Goal: Task Accomplishment & Management: Use online tool/utility

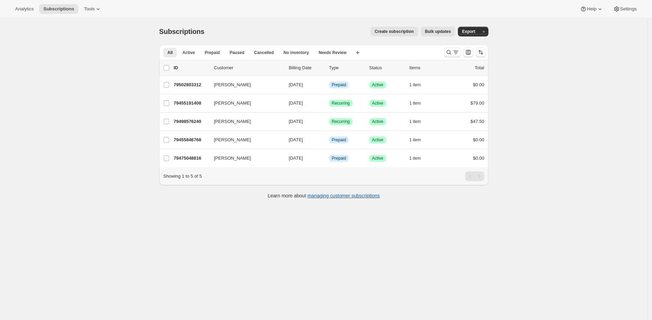
click at [109, 83] on div "Subscriptions. This page is ready Subscriptions Create subscription Bulk update…" at bounding box center [324, 178] width 648 height 320
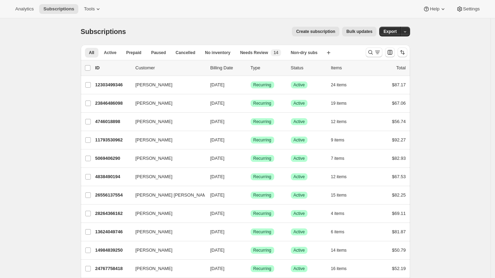
click at [145, 41] on div "Subscriptions. This page is ready Subscriptions Create subscription Bulk update…" at bounding box center [245, 31] width 329 height 26
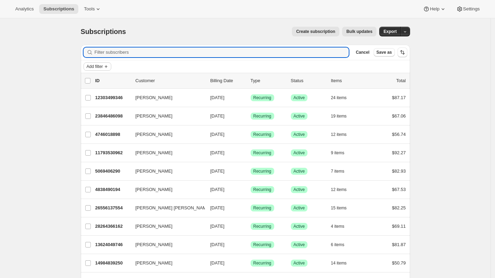
click at [106, 64] on button "Add filter" at bounding box center [98, 66] width 28 height 8
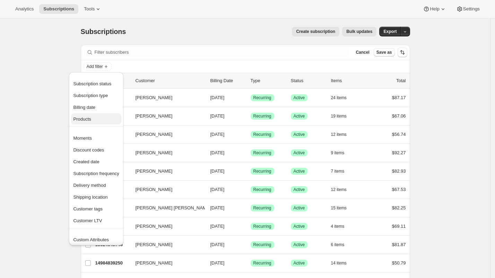
click at [100, 118] on span "Products" at bounding box center [96, 119] width 46 height 7
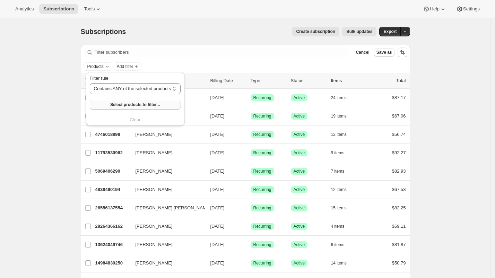
click at [153, 103] on span "Select products to filter..." at bounding box center [135, 105] width 50 height 6
click at [148, 103] on span "Select products to filter..." at bounding box center [135, 105] width 50 height 6
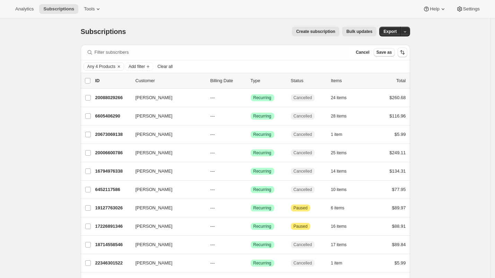
click at [61, 151] on div "Subscriptions. This page is ready Subscriptions Create subscription Bulk update…" at bounding box center [245, 247] width 490 height 458
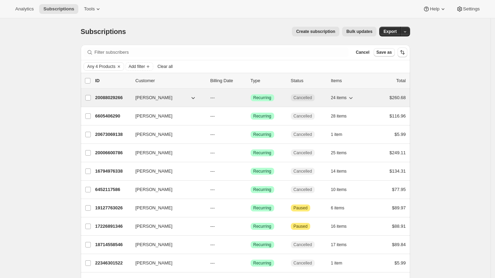
click at [114, 98] on p "20088029266" at bounding box center [112, 97] width 35 height 7
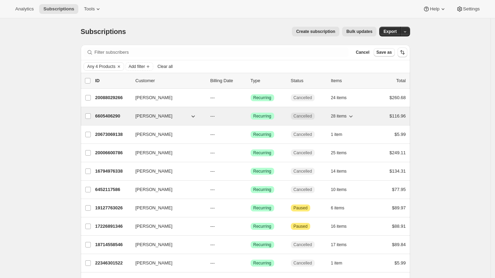
click at [115, 114] on p "6605406290" at bounding box center [112, 116] width 35 height 7
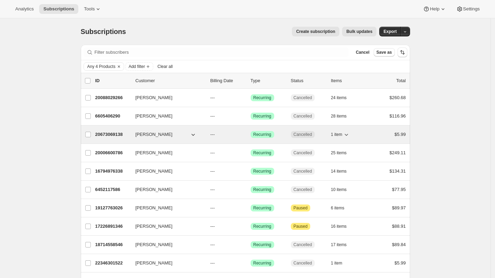
click at [114, 135] on p "20673069138" at bounding box center [112, 134] width 35 height 7
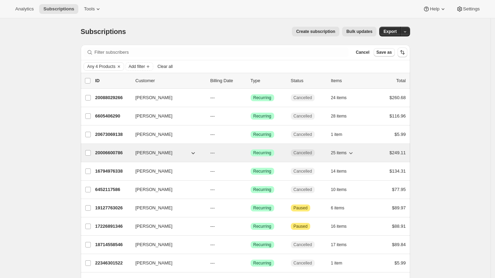
click at [114, 149] on p "20006600786" at bounding box center [112, 152] width 35 height 7
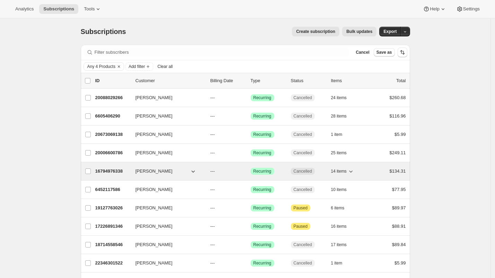
click at [110, 166] on div "16794976338 Kaitlin Bliss --- Success Recurring Cancelled 14 items $134.31" at bounding box center [250, 171] width 311 height 10
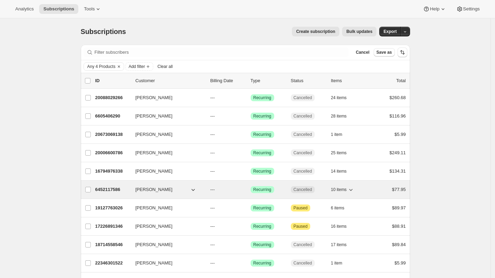
click at [107, 189] on p "6452117586" at bounding box center [112, 189] width 35 height 7
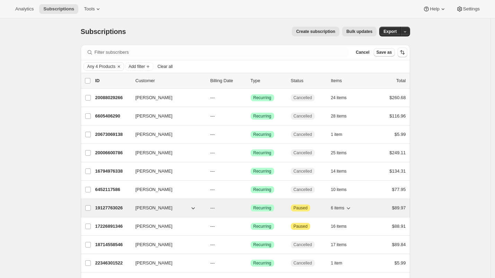
click at [106, 205] on p "19127763026" at bounding box center [112, 208] width 35 height 7
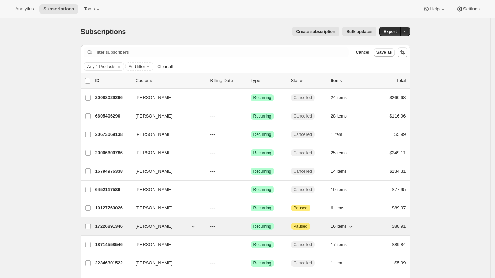
click at [107, 223] on p "17226891346" at bounding box center [112, 226] width 35 height 7
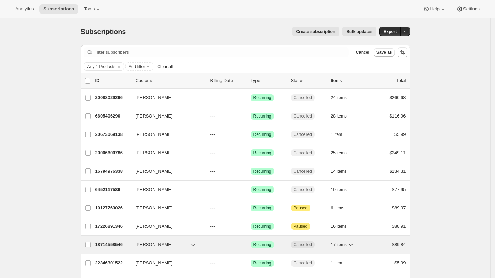
click at [106, 242] on p "18714558546" at bounding box center [112, 244] width 35 height 7
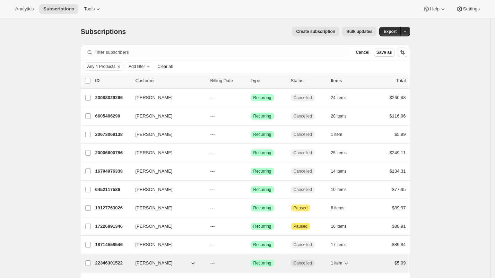
click at [107, 260] on p "22346301522" at bounding box center [112, 263] width 35 height 7
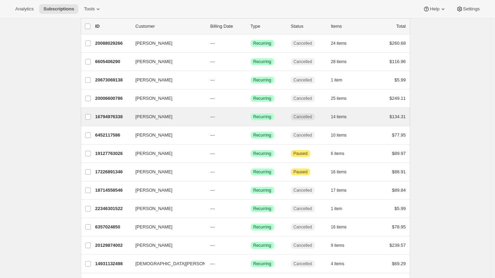
scroll to position [82, 0]
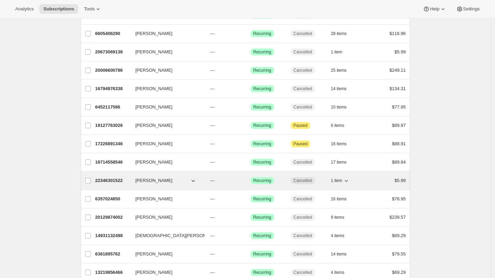
click at [105, 177] on p "22346301522" at bounding box center [112, 180] width 35 height 7
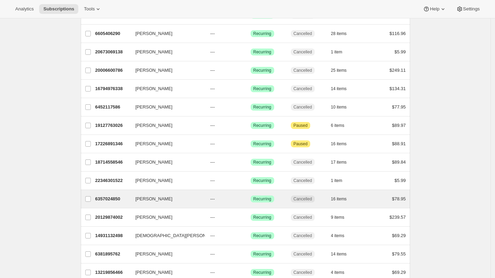
click at [106, 190] on div "Seema Patel 6357024850 Seema Patel --- Success Recurring Cancelled 16 items $78…" at bounding box center [245, 199] width 329 height 18
click at [103, 198] on p "6357024850" at bounding box center [112, 198] width 35 height 7
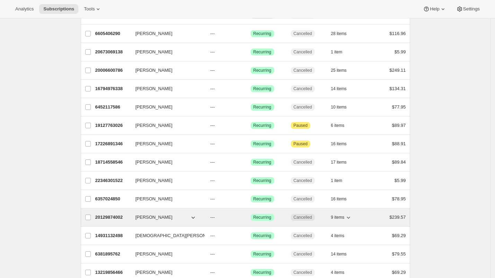
click at [105, 217] on p "20129874002" at bounding box center [112, 217] width 35 height 7
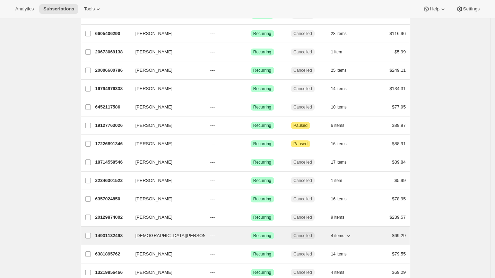
click at [105, 234] on p "14931132498" at bounding box center [112, 235] width 35 height 7
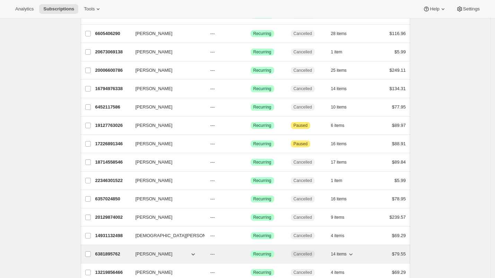
click at [105, 252] on p "6381895762" at bounding box center [112, 254] width 35 height 7
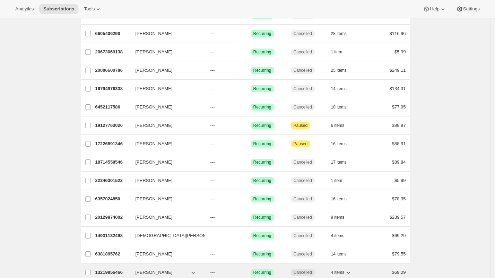
click at [108, 269] on p "13219856466" at bounding box center [112, 272] width 35 height 7
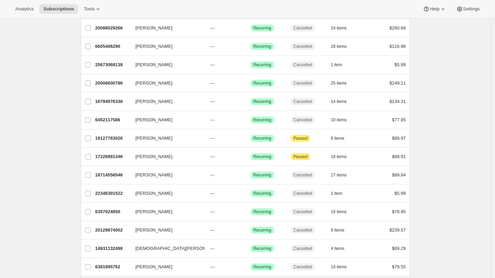
scroll to position [200, 0]
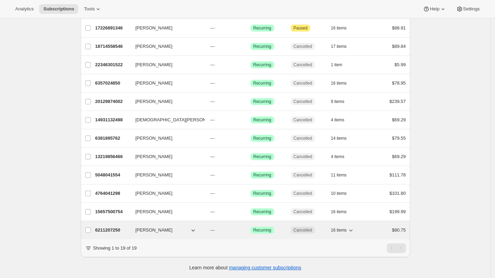
click at [102, 227] on p "6211207250" at bounding box center [112, 230] width 35 height 7
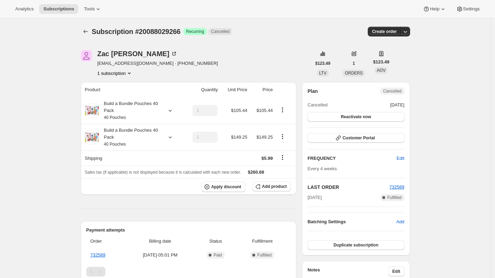
click at [244, 63] on div "[PERSON_NAME] [EMAIL_ADDRESS][DOMAIN_NAME] · [PHONE_NUMBER] 1 subscription" at bounding box center [196, 63] width 231 height 26
click at [158, 112] on div "Build a Bundle Pouches 40 Pack 40 Pouches" at bounding box center [130, 110] width 62 height 21
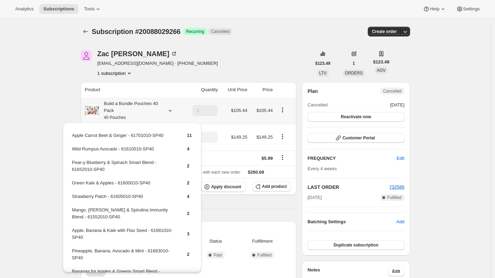
scroll to position [56, 0]
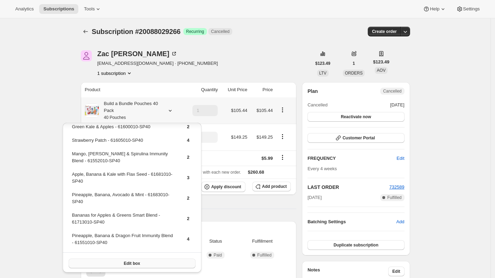
click at [124, 263] on span "Edit box" at bounding box center [132, 264] width 16 height 6
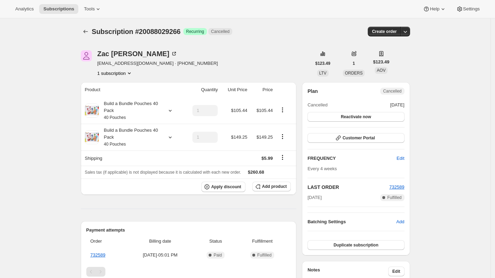
click at [155, 32] on span "Subscription #20088029266" at bounding box center [136, 32] width 89 height 8
copy span "20088029266"
click at [158, 136] on div "Build a Bundle Pouches 40 Pack 40 Pouches" at bounding box center [130, 137] width 62 height 21
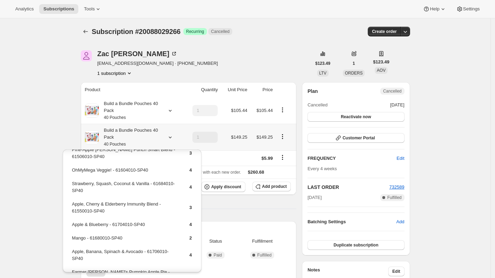
scroll to position [0, 0]
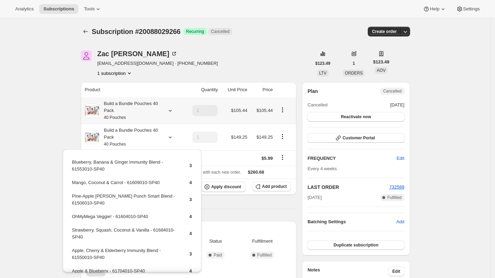
click at [148, 115] on div "Build a Bundle Pouches 40 Pack 40 Pouches" at bounding box center [130, 110] width 62 height 21
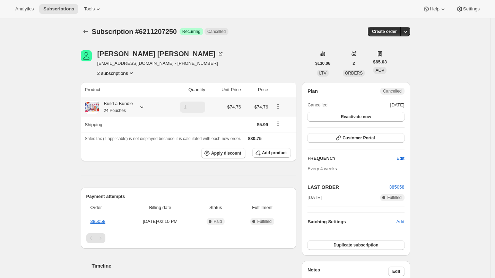
click at [130, 106] on div "Build a Bundle 24 Pouches" at bounding box center [116, 107] width 34 height 14
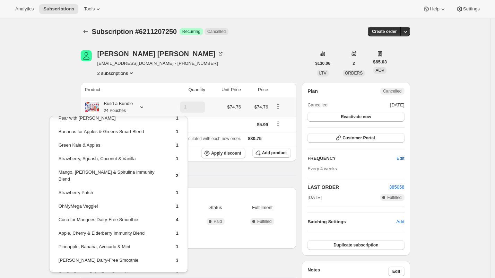
scroll to position [95, 0]
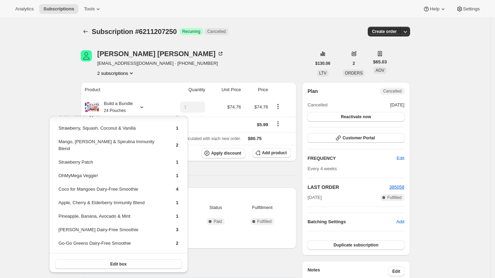
click at [244, 66] on div "[PERSON_NAME] [EMAIL_ADDRESS][DOMAIN_NAME] · [PHONE_NUMBER] 2 subscriptions" at bounding box center [196, 63] width 231 height 26
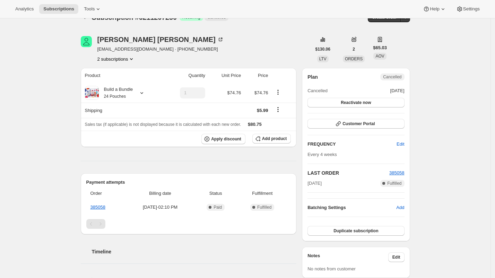
scroll to position [13, 0]
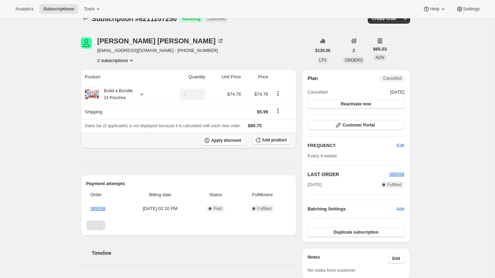
click at [280, 143] on button "Add product" at bounding box center [271, 140] width 38 height 10
click at [80, 50] on div "[PERSON_NAME] [EMAIL_ADDRESS][DOMAIN_NAME] · [PHONE_NUMBER] 2 subscriptions $13…" at bounding box center [242, 248] width 335 height 445
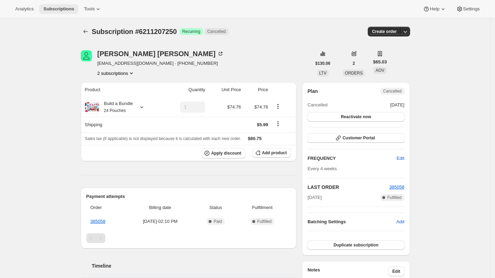
click at [67, 7] on span "Subscriptions" at bounding box center [58, 9] width 31 height 6
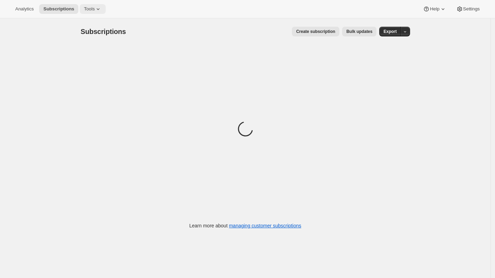
click at [85, 7] on span "Tools" at bounding box center [89, 9] width 11 height 6
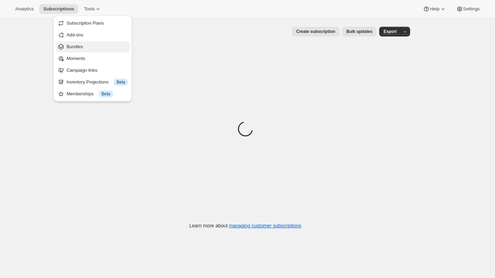
click at [88, 43] on span "Bundles" at bounding box center [97, 46] width 61 height 7
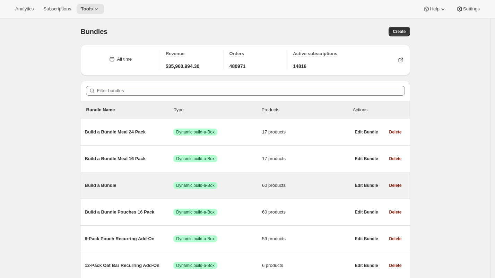
click at [130, 190] on div "Build a Bundle Success Dynamic build-a-Box 60 products" at bounding box center [218, 185] width 266 height 18
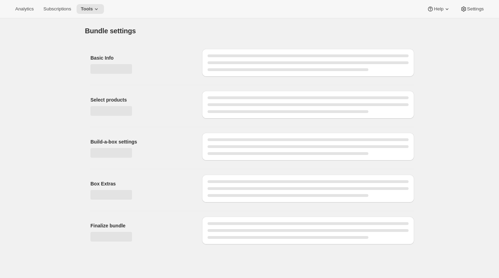
type input "Build a Bundle"
checkbox input "true"
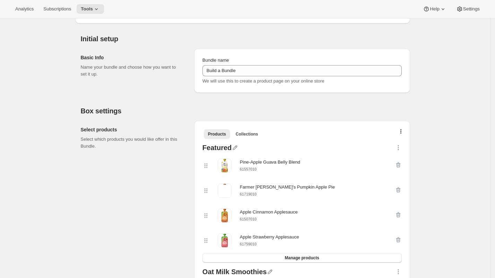
scroll to position [51, 0]
